Goal: Information Seeking & Learning: Learn about a topic

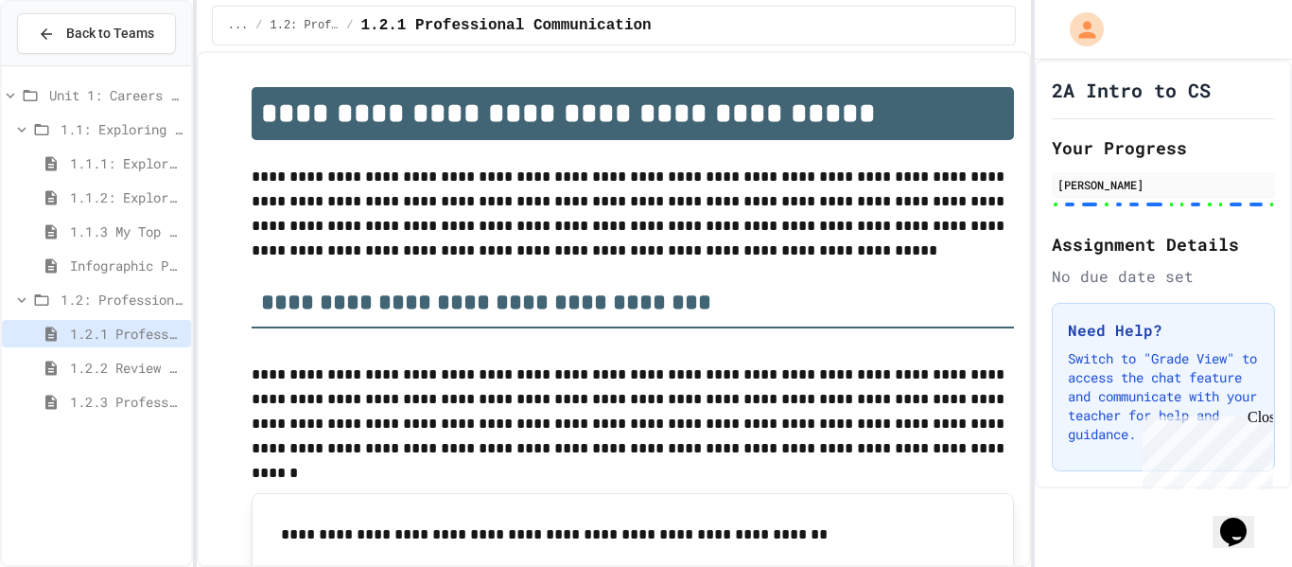
click at [121, 370] on span "1.2.2 Review - Professional Communication" at bounding box center [127, 368] width 114 height 20
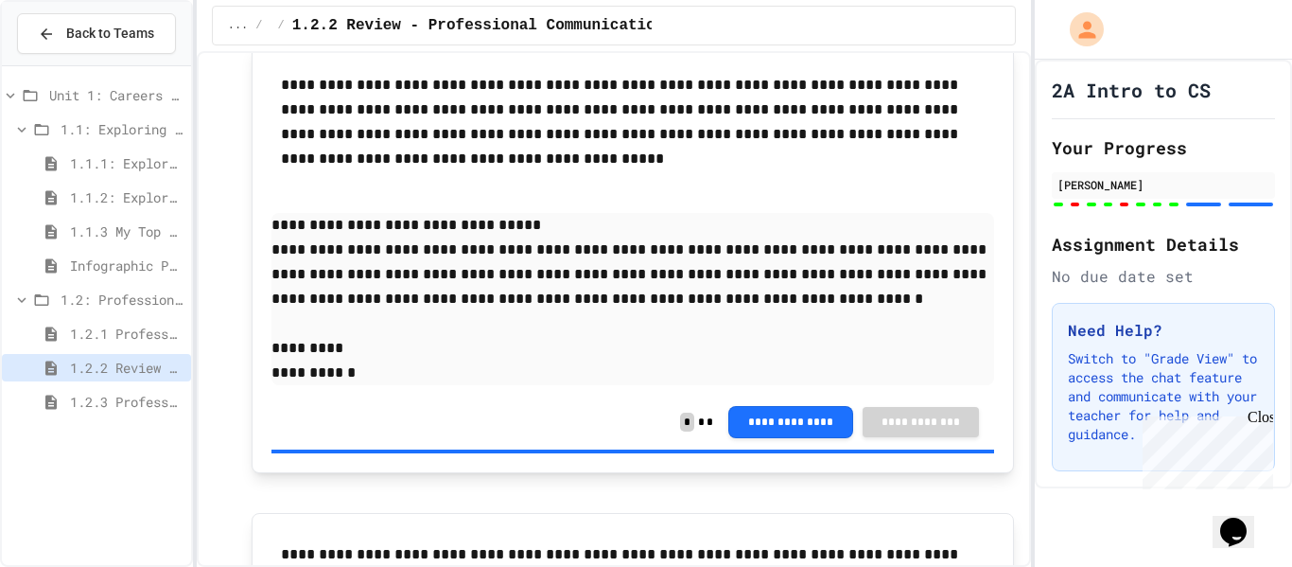
scroll to position [4116, 0]
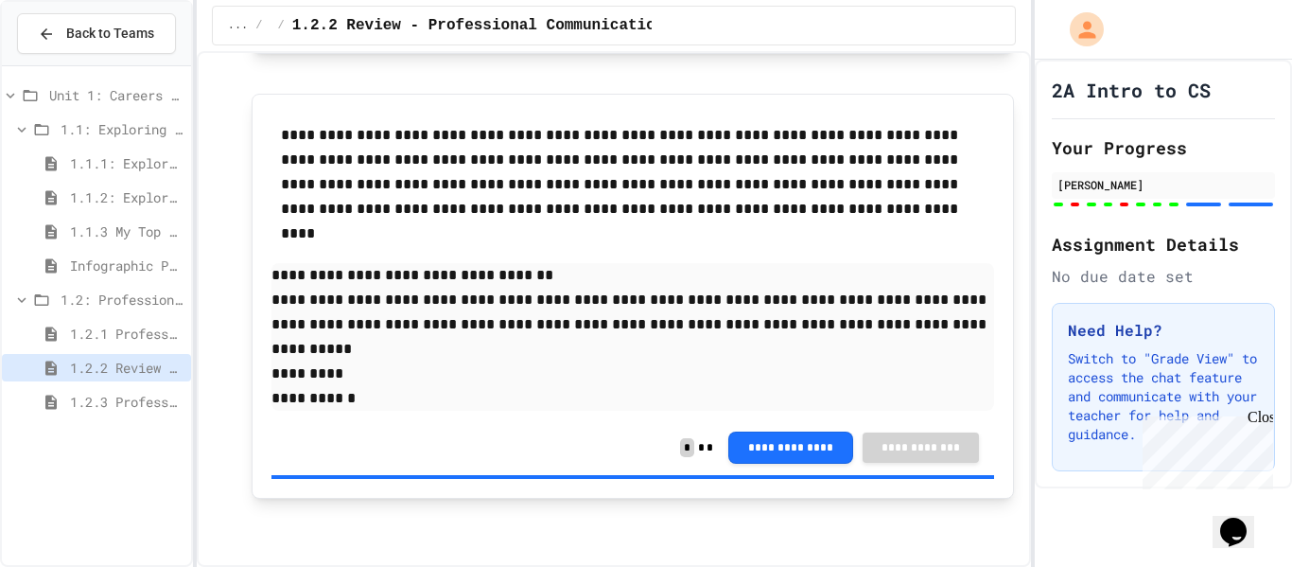
click at [140, 404] on span "1.2.3 Professional Communication Challenge" at bounding box center [127, 402] width 114 height 20
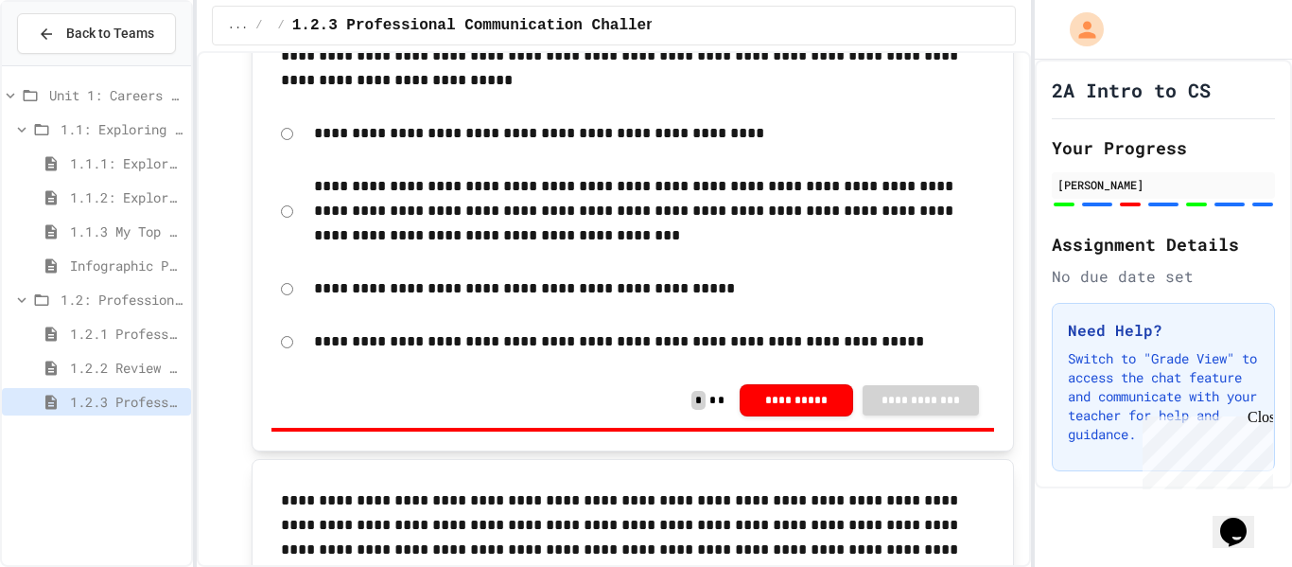
scroll to position [1219, 0]
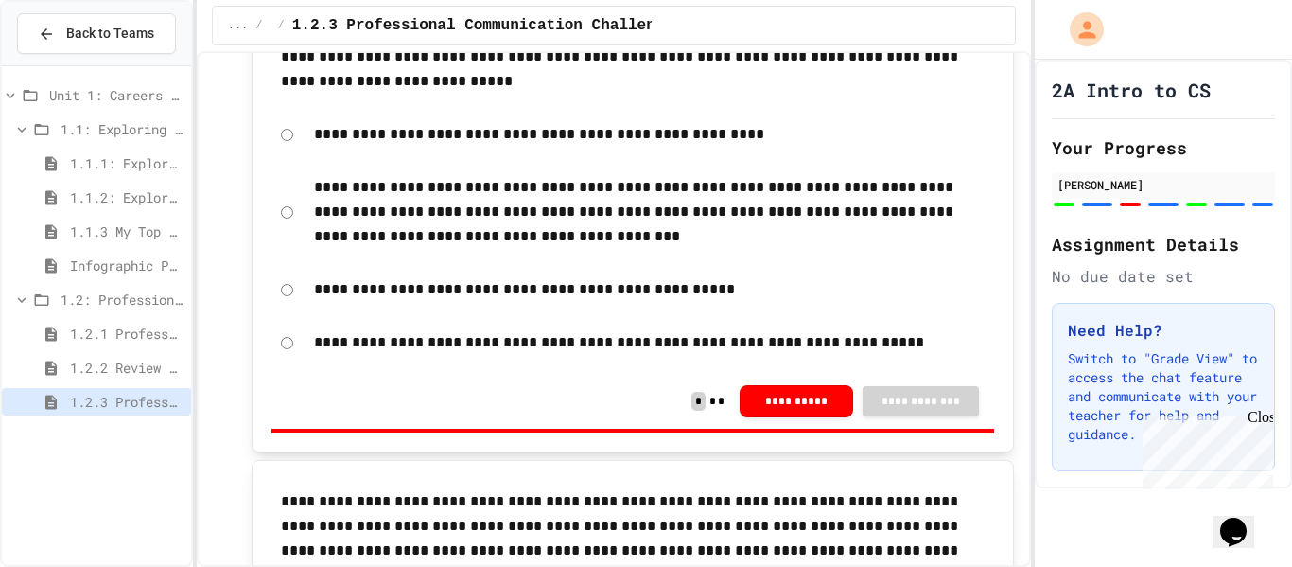
click at [121, 337] on span "1.2.1 Professional Communication" at bounding box center [127, 334] width 114 height 20
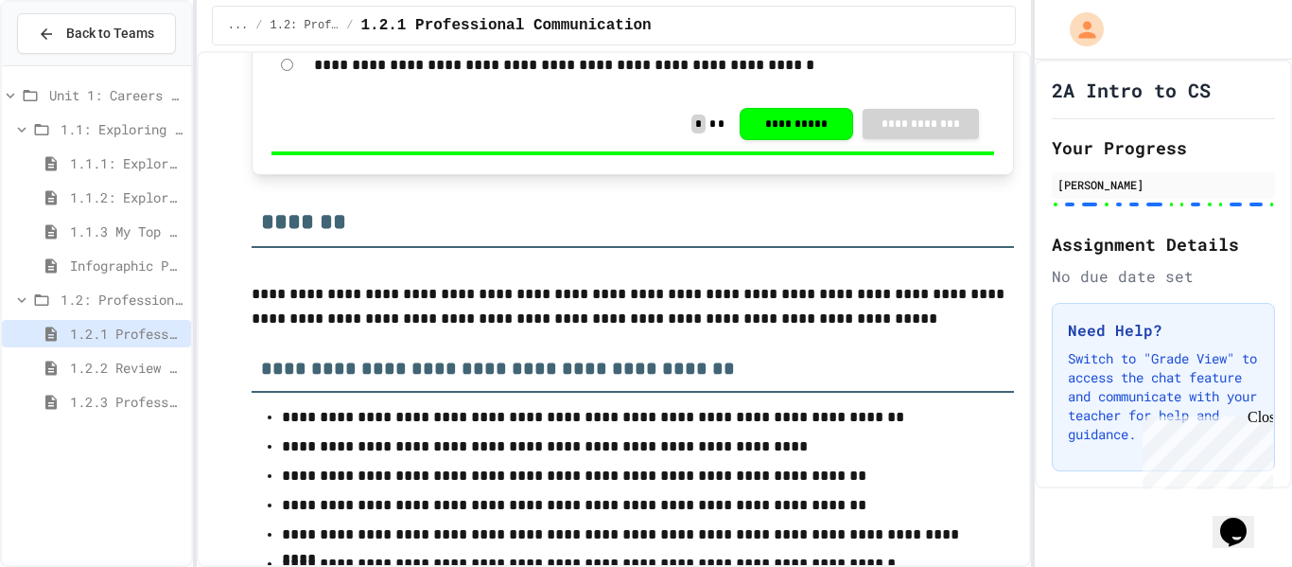
scroll to position [12066, 0]
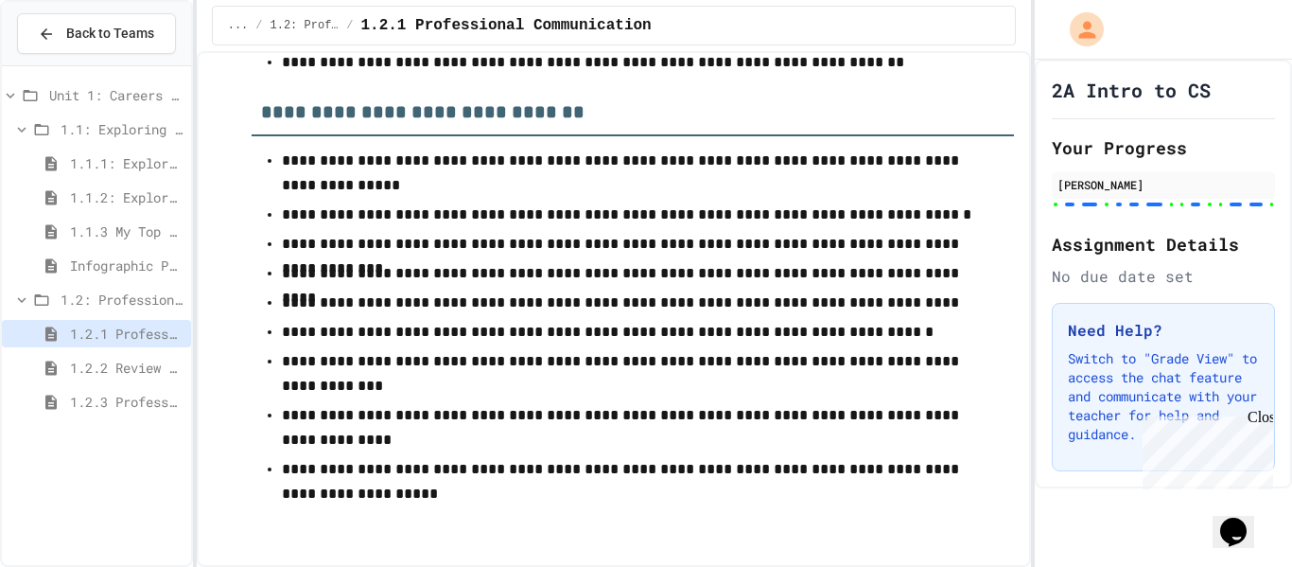
click at [74, 368] on span "1.2.2 Review - Professional Communication" at bounding box center [127, 368] width 114 height 20
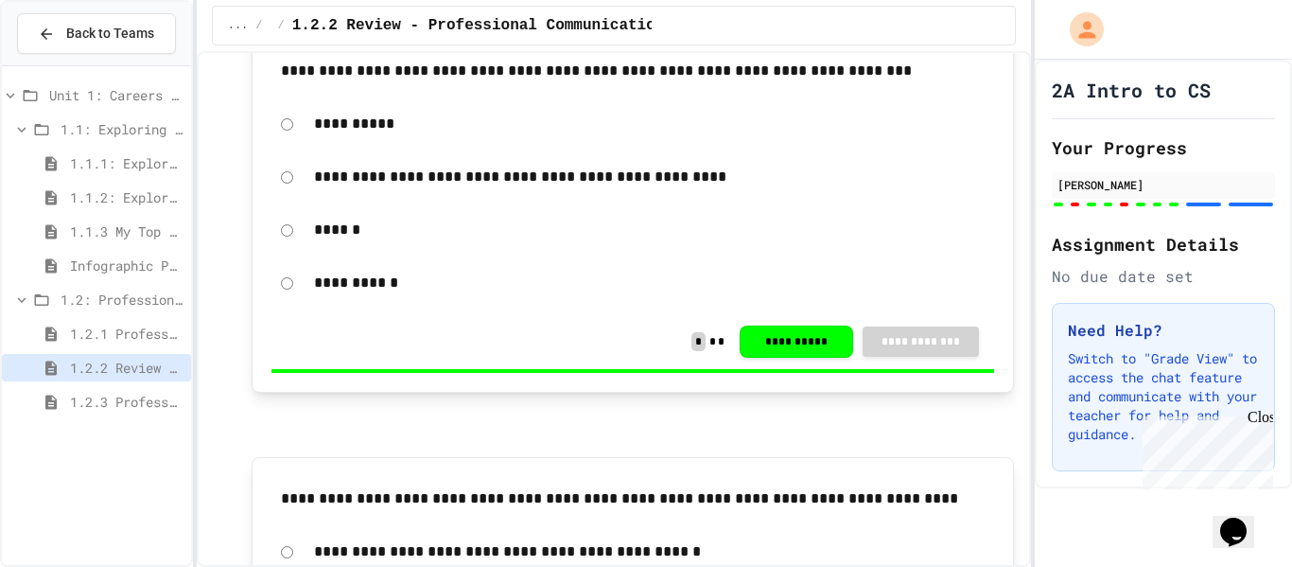
scroll to position [259, 0]
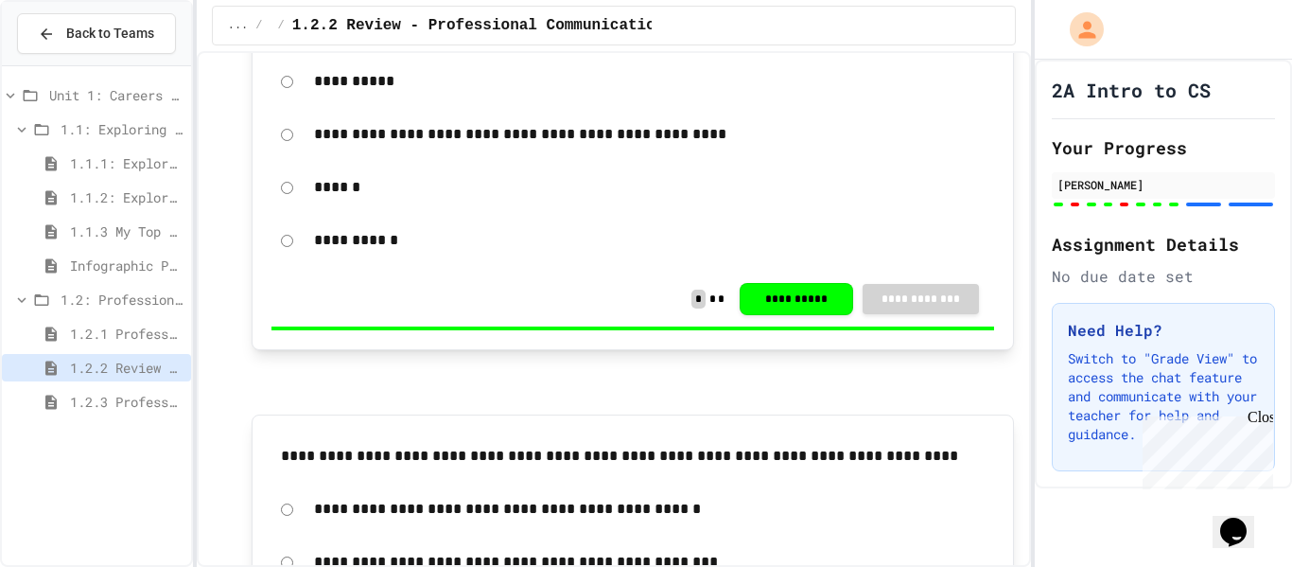
click at [124, 318] on div "1.2: Professional Communication" at bounding box center [96, 303] width 189 height 34
click at [143, 335] on span "1.2.1 Professional Communication" at bounding box center [127, 334] width 114 height 20
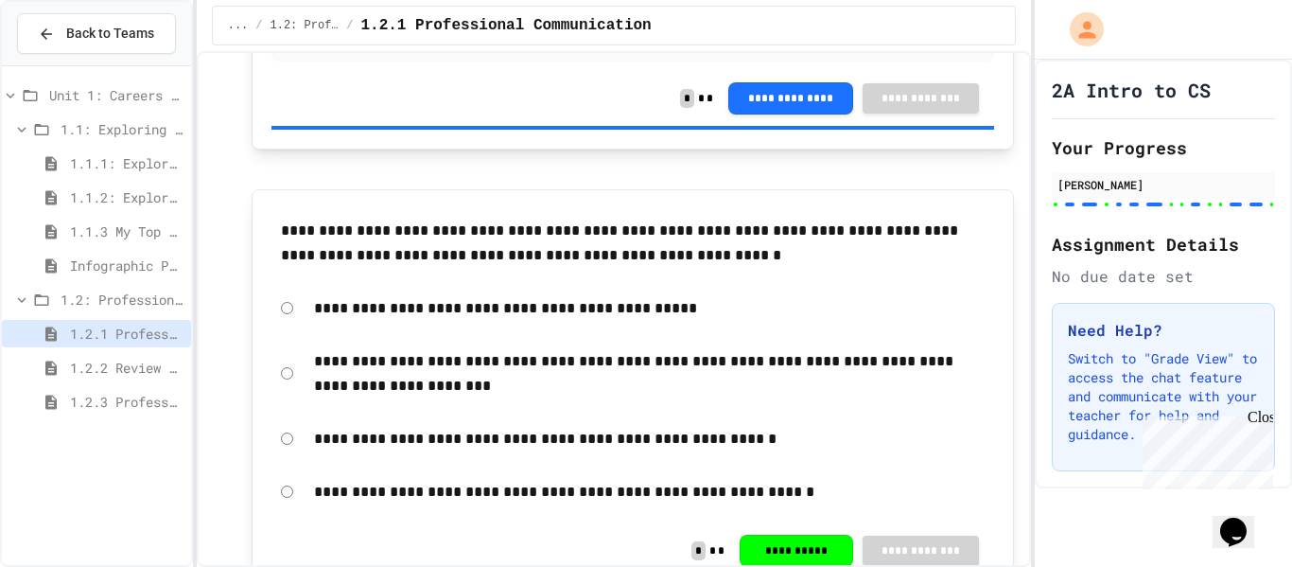
scroll to position [10808, 0]
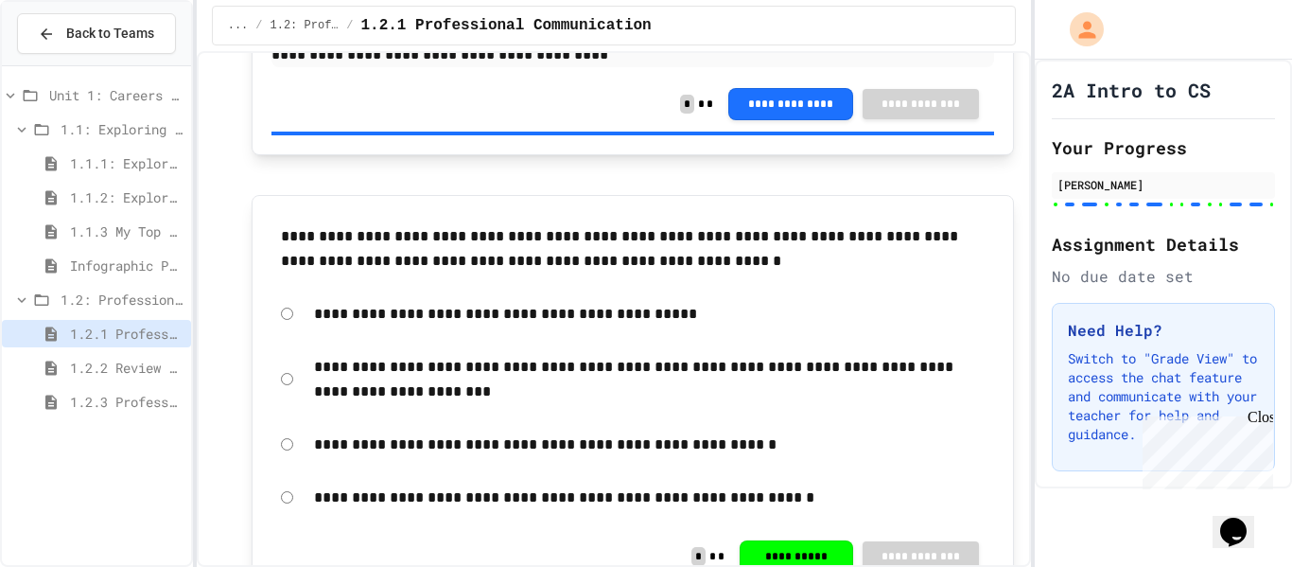
click at [141, 358] on span "1.2.2 Review - Professional Communication" at bounding box center [127, 368] width 114 height 20
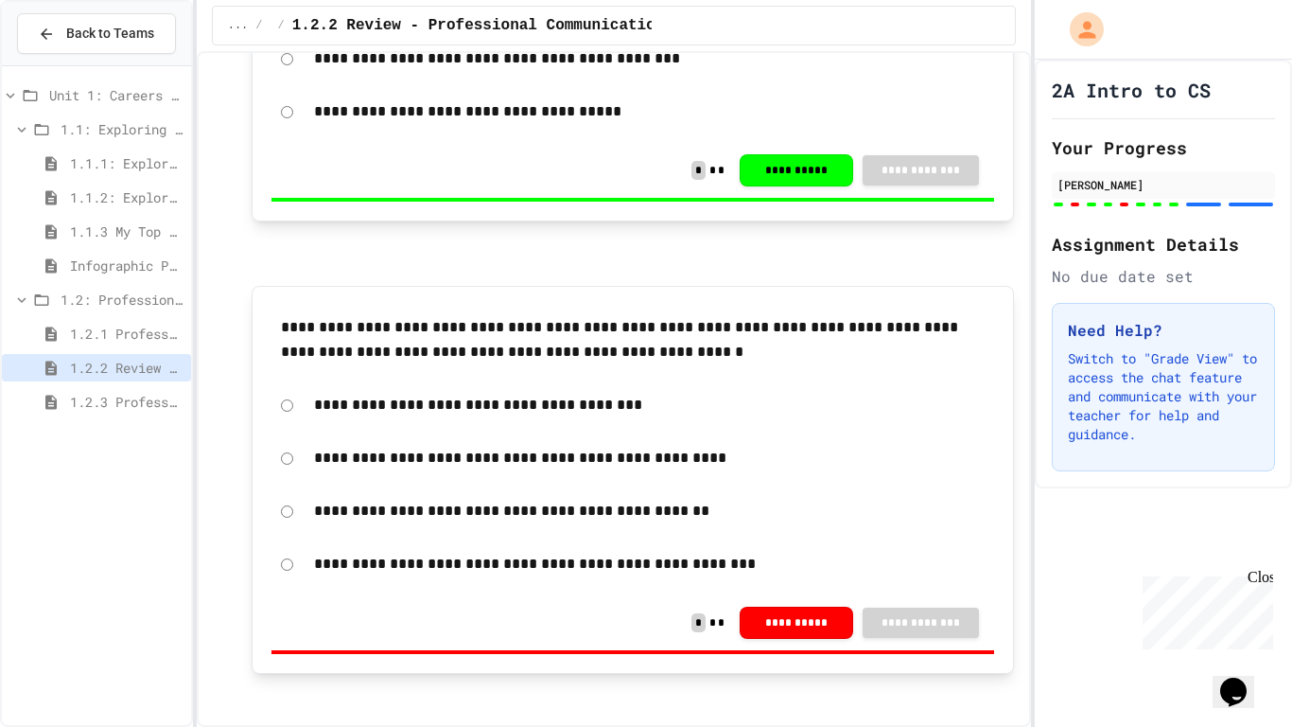
scroll to position [1694, 0]
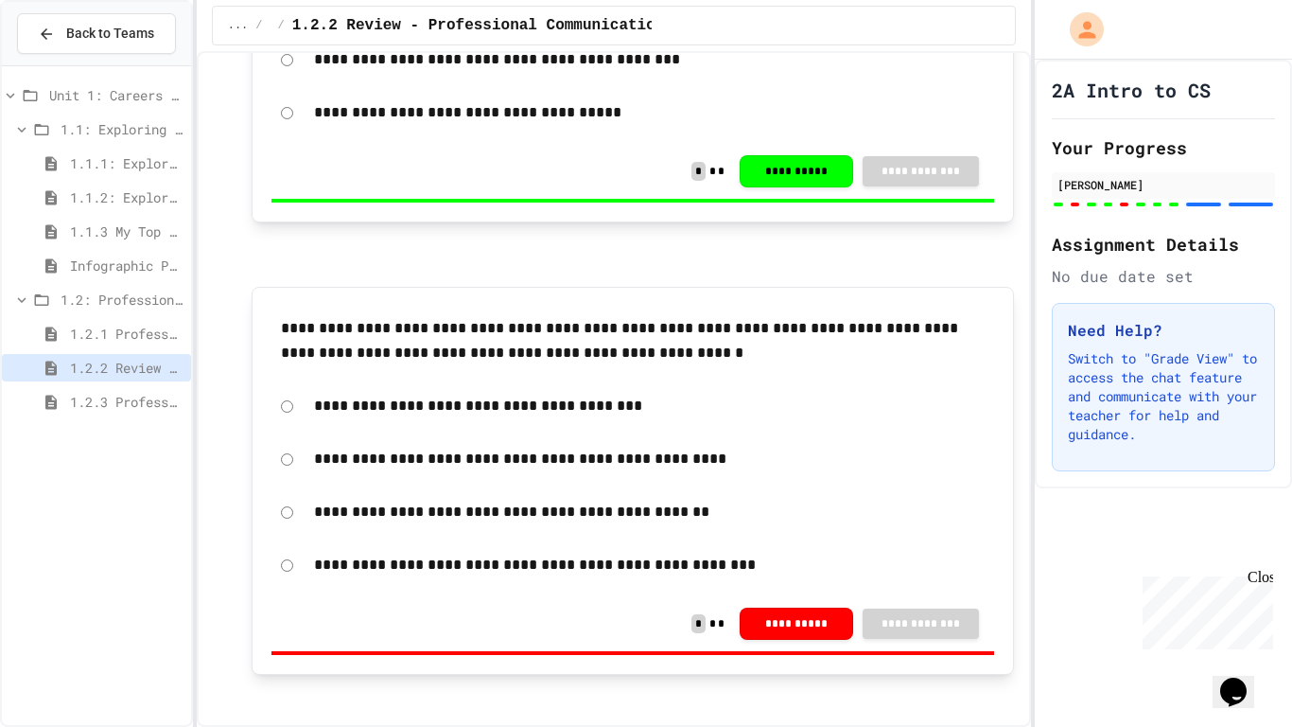
click at [162, 392] on span "1.2.3 Professional Communication Challenge" at bounding box center [127, 402] width 114 height 20
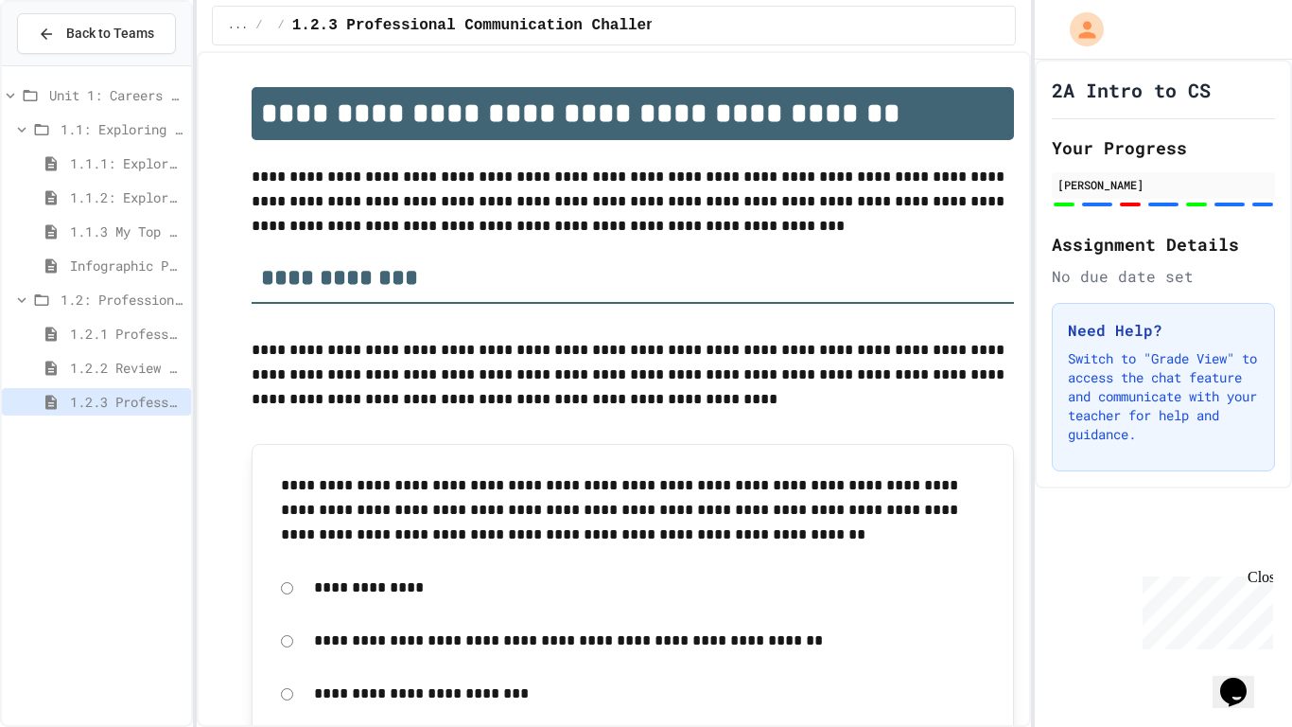
click at [50, 350] on div "1.2.1 Professional Communication" at bounding box center [96, 337] width 189 height 34
click at [60, 331] on icon at bounding box center [51, 333] width 23 height 17
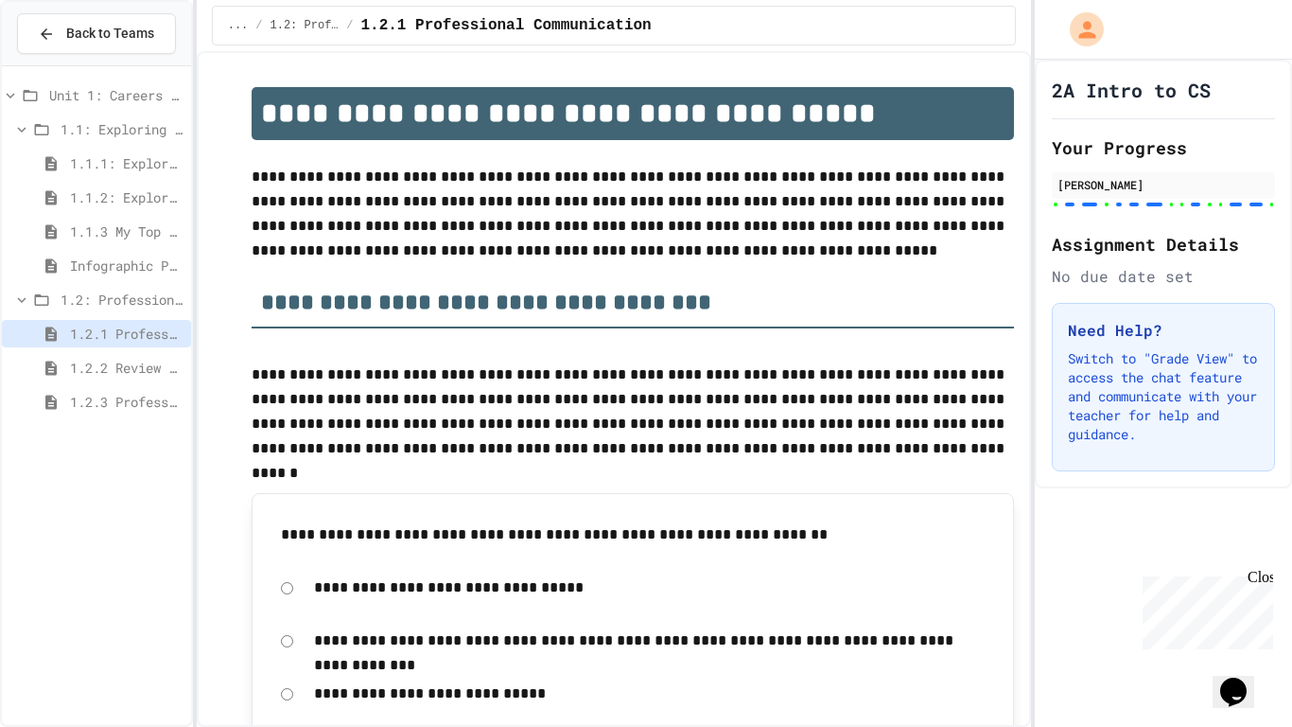
click at [144, 373] on span "1.2.2 Review - Professional Communication" at bounding box center [127, 368] width 114 height 20
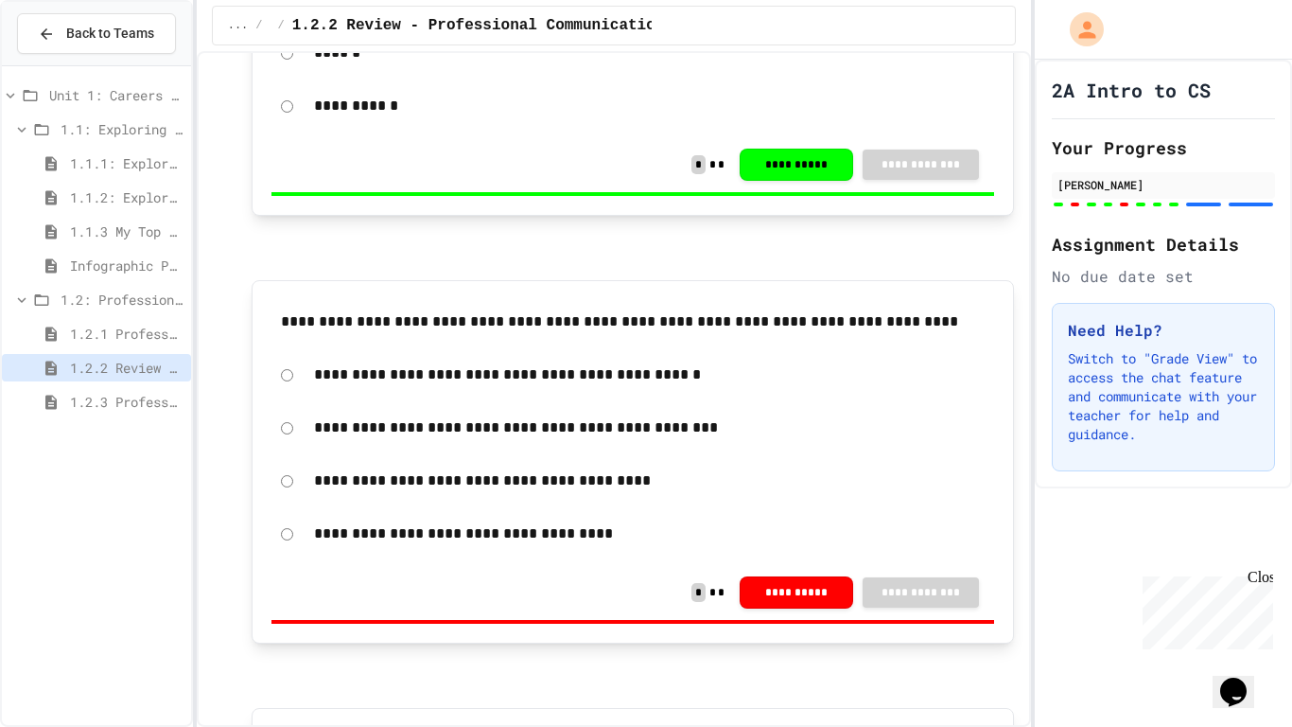
scroll to position [395, 0]
